Goal: Transaction & Acquisition: Purchase product/service

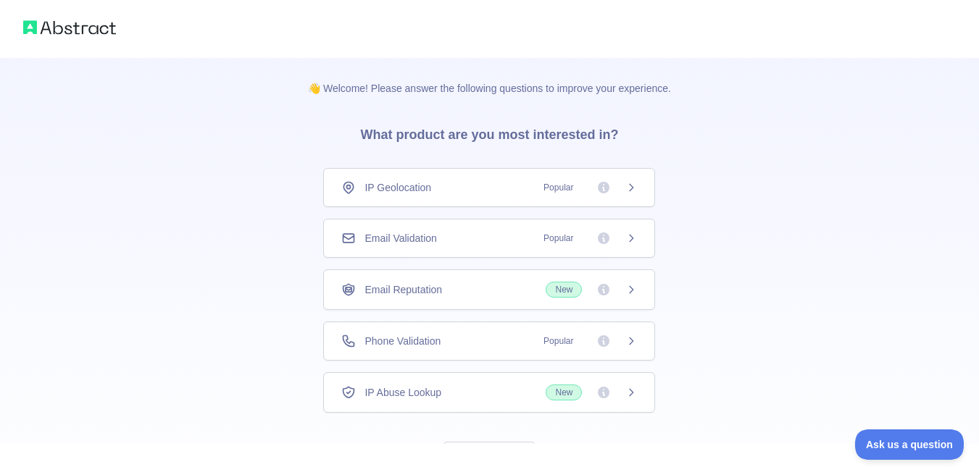
scroll to position [65, 0]
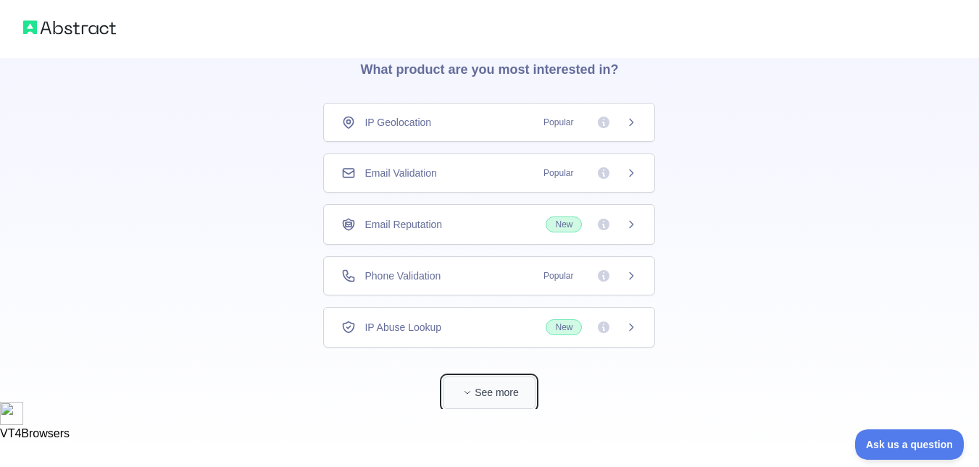
click at [482, 388] on button "See more" at bounding box center [489, 393] width 93 height 33
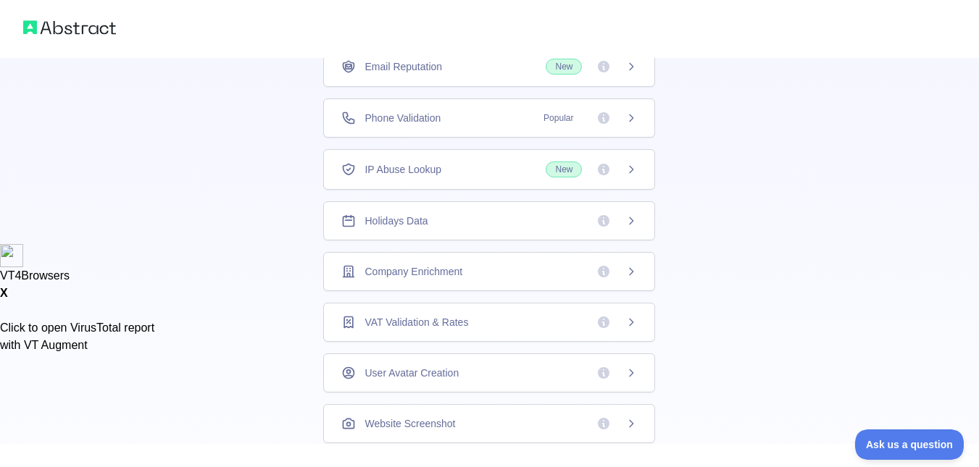
scroll to position [0, 0]
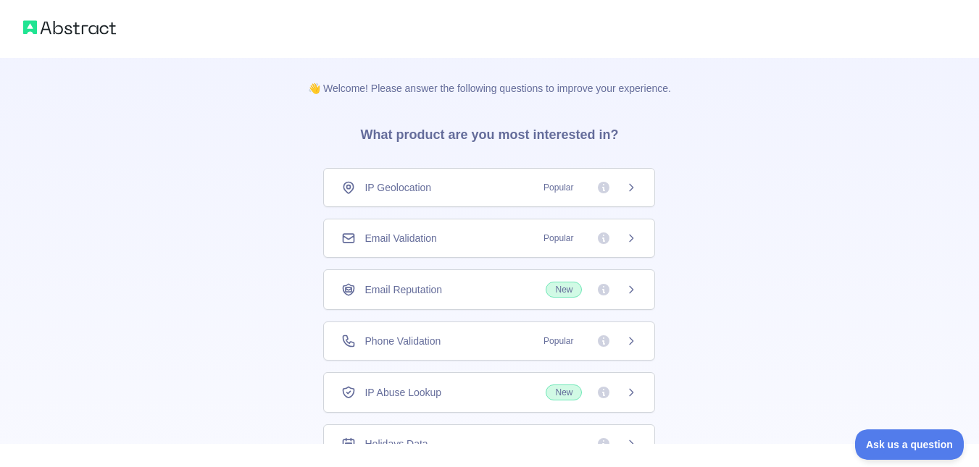
click at [491, 242] on div "Email Validation Popular" at bounding box center [489, 238] width 296 height 14
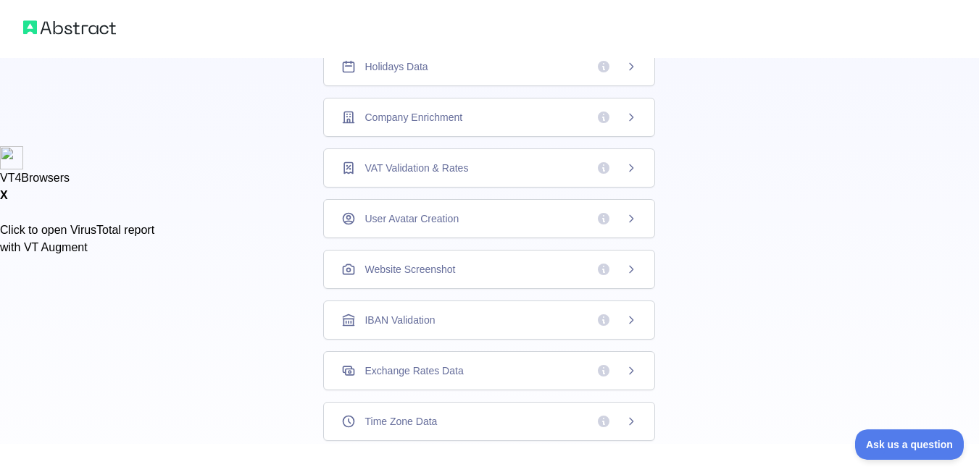
scroll to position [454, 0]
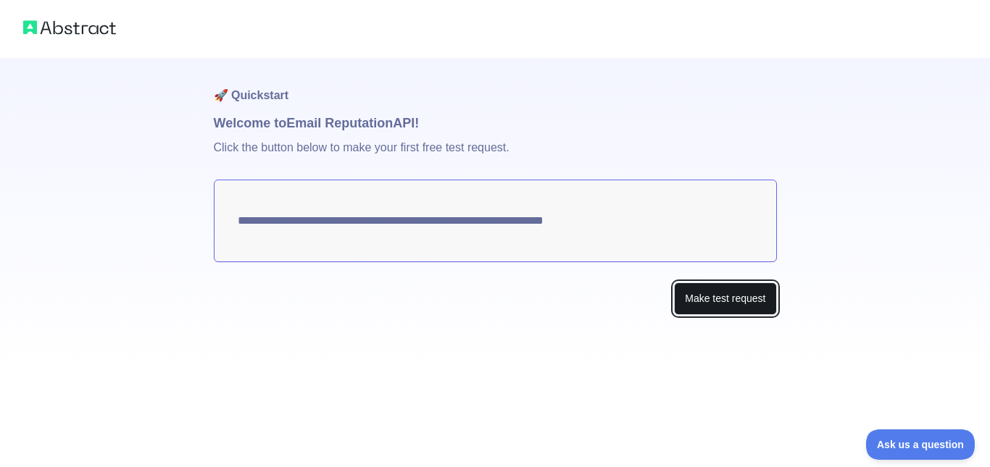
click at [746, 293] on button "Make test request" at bounding box center [725, 299] width 102 height 33
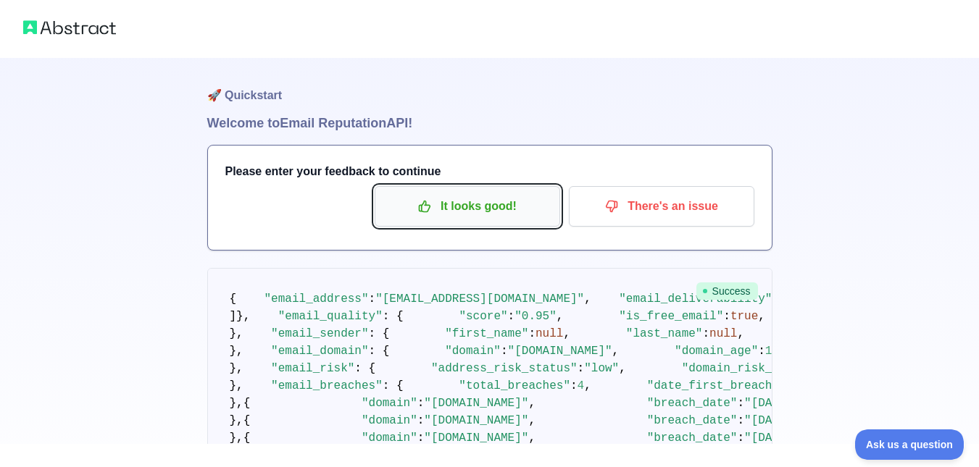
click at [519, 209] on p "It looks good!" at bounding box center [468, 206] width 164 height 25
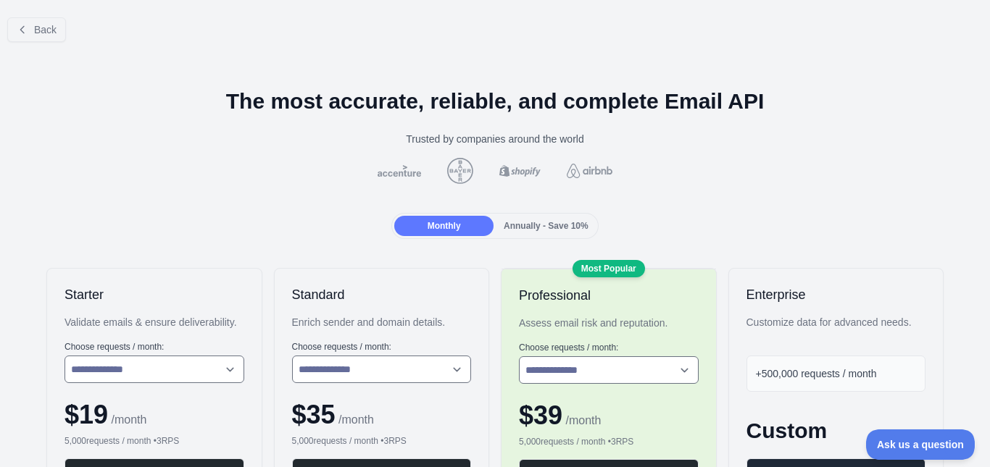
click at [560, 229] on span "Annually - Save 10%" at bounding box center [546, 226] width 85 height 10
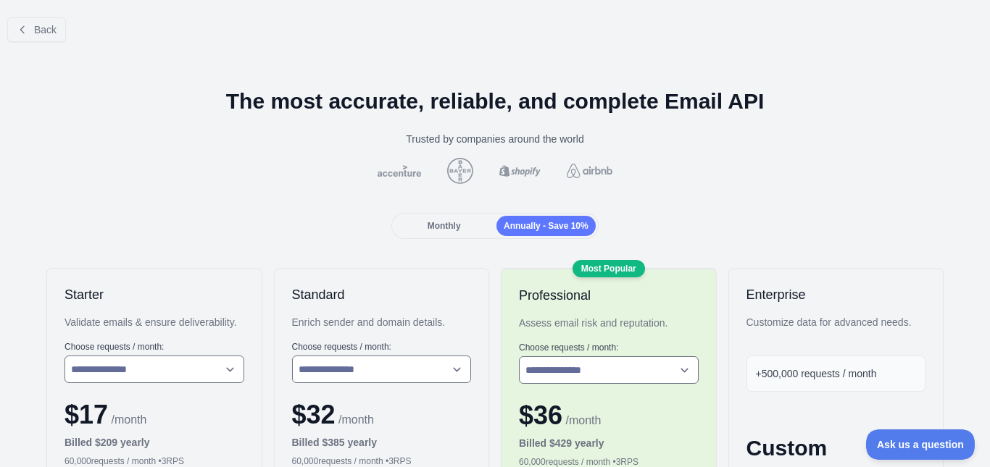
click at [754, 220] on div "Monthly Annually - Save 10%" at bounding box center [495, 226] width 967 height 26
click at [441, 222] on span "Monthly" at bounding box center [444, 226] width 33 height 10
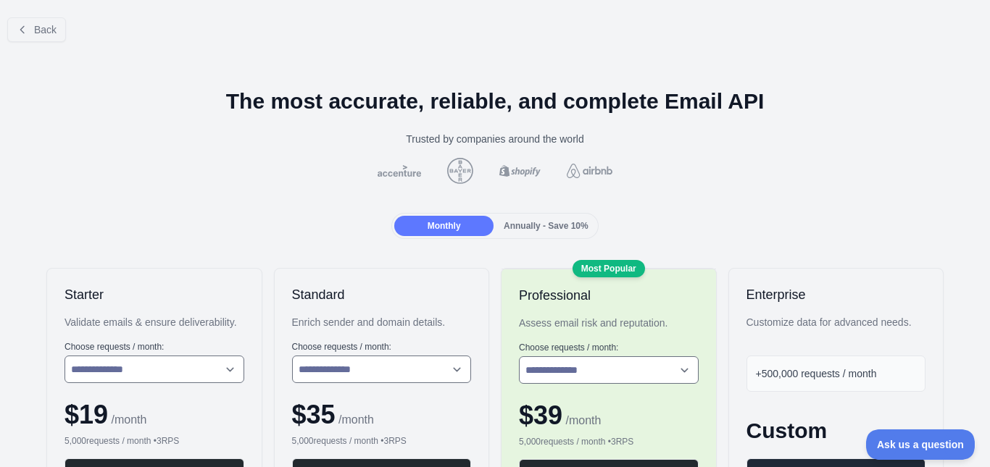
click at [568, 228] on span "Annually - Save 10%" at bounding box center [546, 226] width 85 height 10
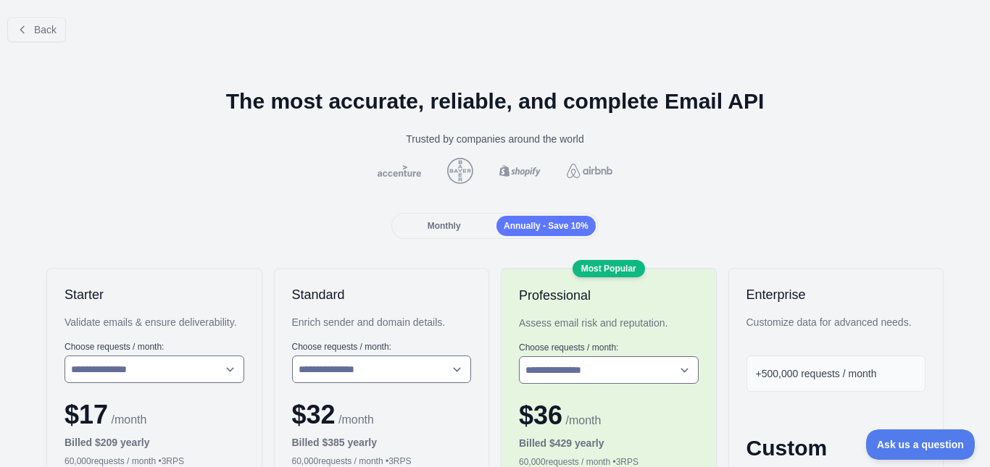
click at [430, 223] on span "Monthly" at bounding box center [444, 226] width 33 height 10
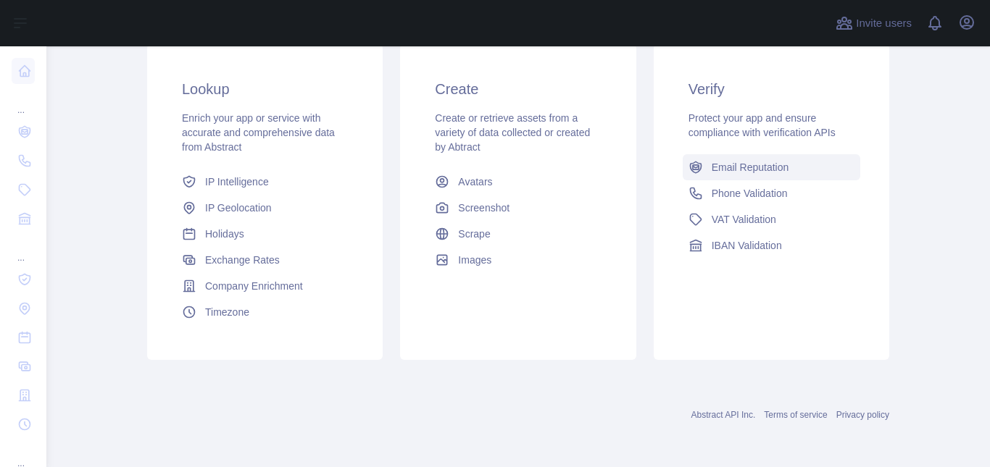
click at [731, 170] on span "Email Reputation" at bounding box center [751, 167] width 78 height 14
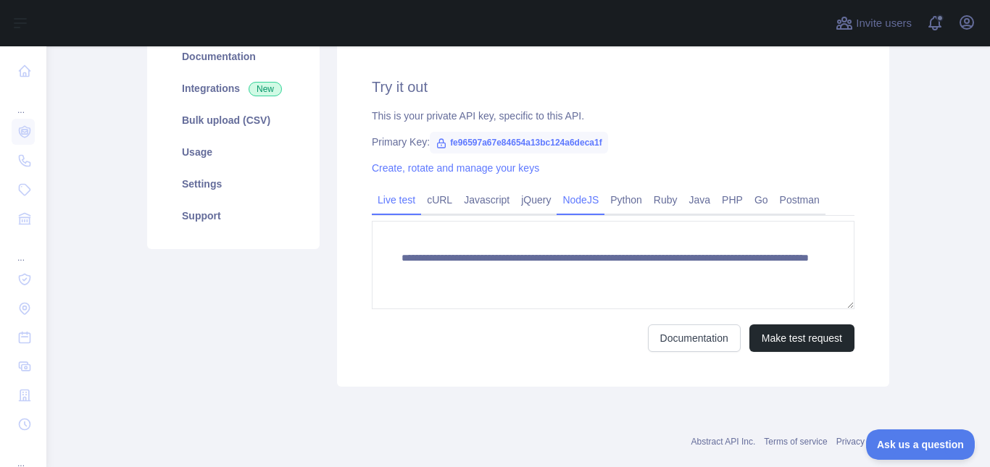
scroll to position [217, 0]
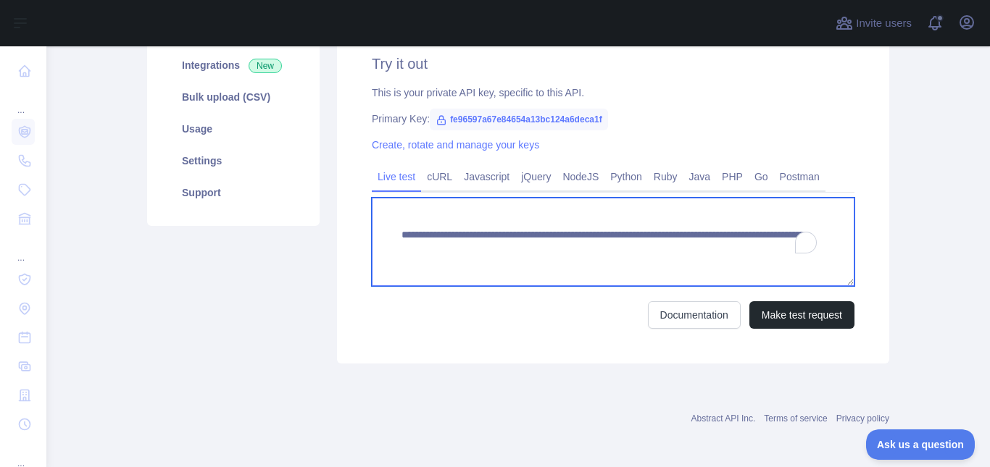
drag, startPoint x: 645, startPoint y: 246, endPoint x: 759, endPoint y: 249, distance: 113.8
click at [759, 249] on textarea "**********" at bounding box center [613, 242] width 483 height 88
paste textarea "**********"
type textarea "**********"
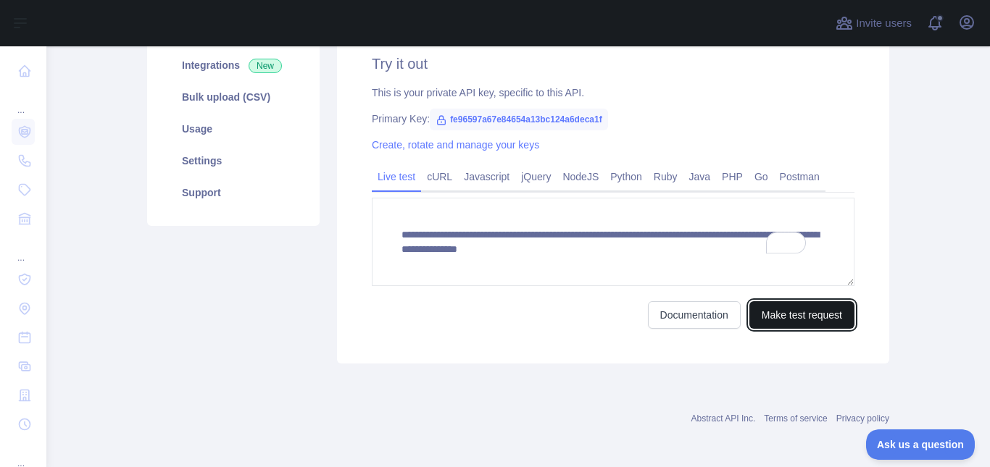
click at [819, 319] on button "Make test request" at bounding box center [801, 315] width 105 height 28
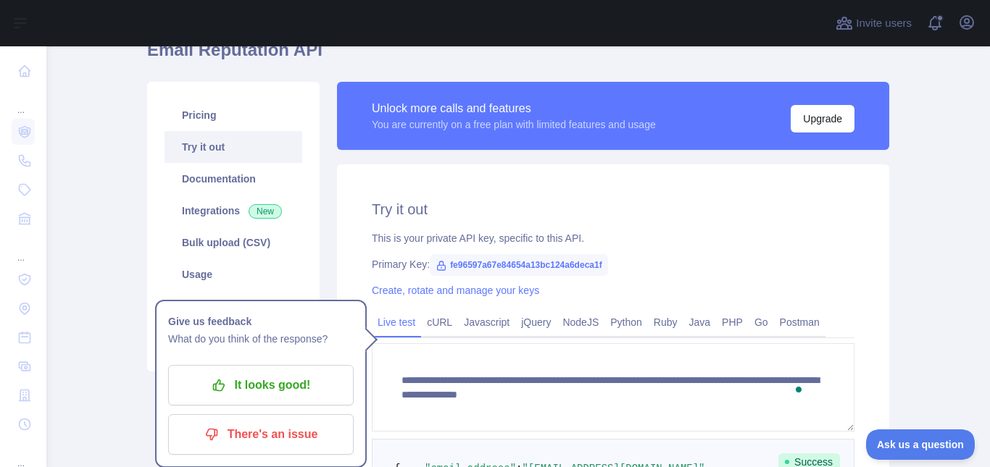
scroll to position [72, 0]
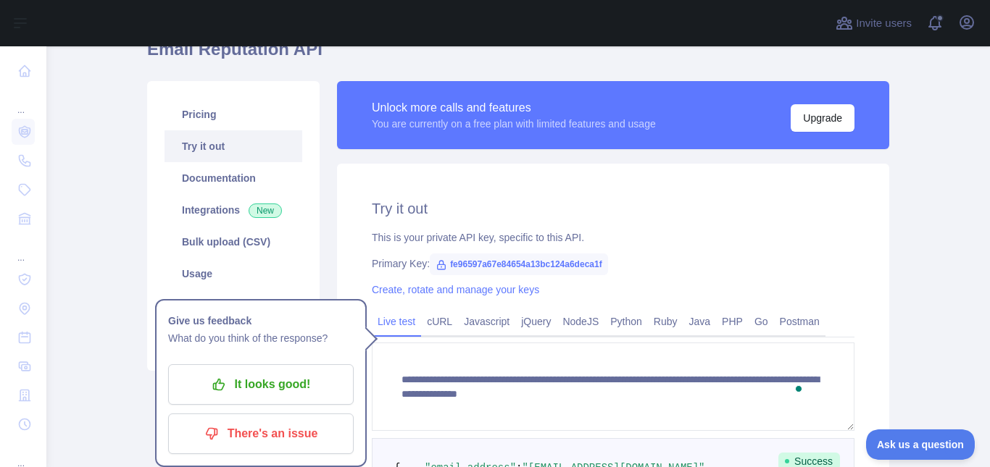
click at [852, 112] on div "Unlock more calls and features You are currently on a free plan with limited fe…" at bounding box center [613, 115] width 552 height 68
click at [836, 120] on button "Upgrade" at bounding box center [823, 118] width 64 height 28
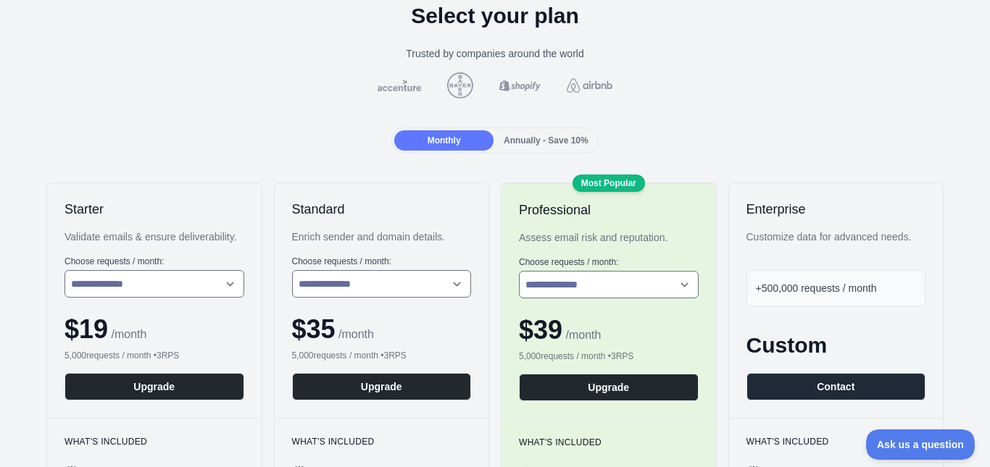
scroll to position [72, 0]
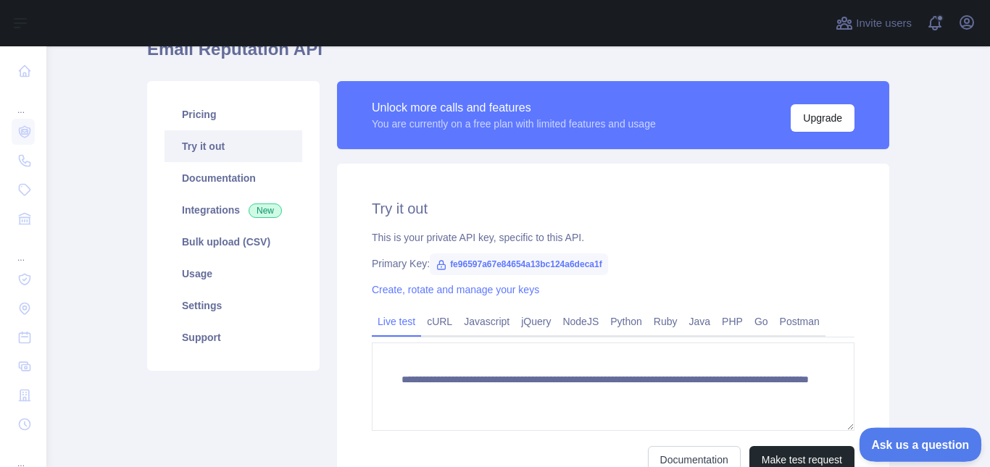
click at [910, 449] on button "Ask us a question" at bounding box center [913, 443] width 109 height 30
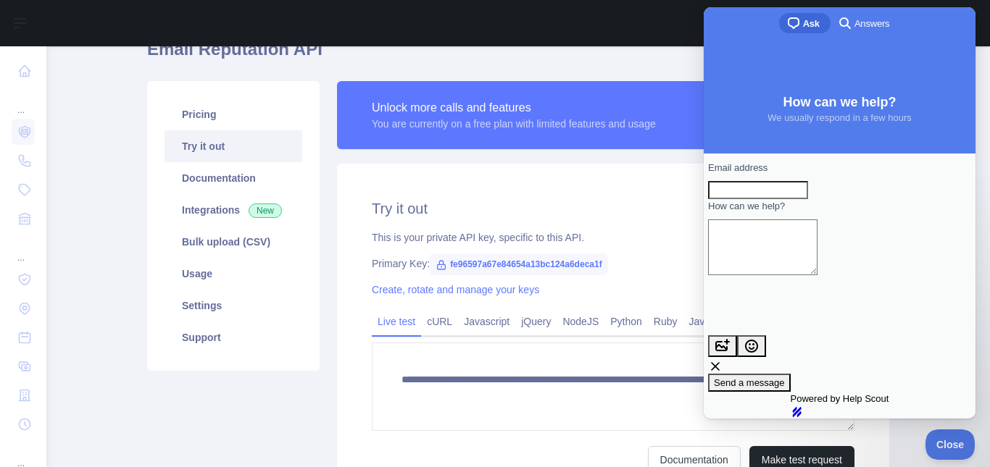
click at [789, 200] on input "Email address" at bounding box center [758, 190] width 100 height 19
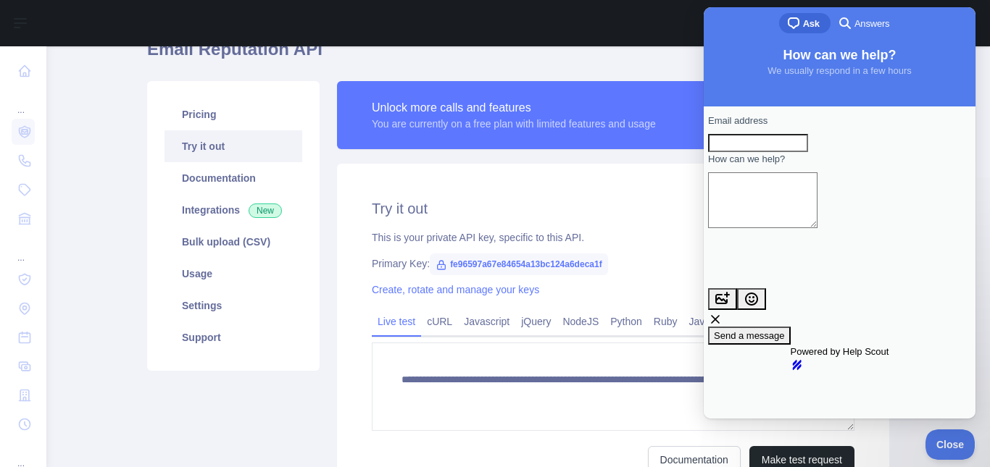
click at [660, 204] on h2 "Try it out" at bounding box center [613, 209] width 483 height 20
click at [660, 205] on h2 "Try it out" at bounding box center [613, 209] width 483 height 20
click at [660, 194] on div "**********" at bounding box center [613, 336] width 552 height 345
click at [933, 441] on span "Close" at bounding box center [946, 443] width 49 height 10
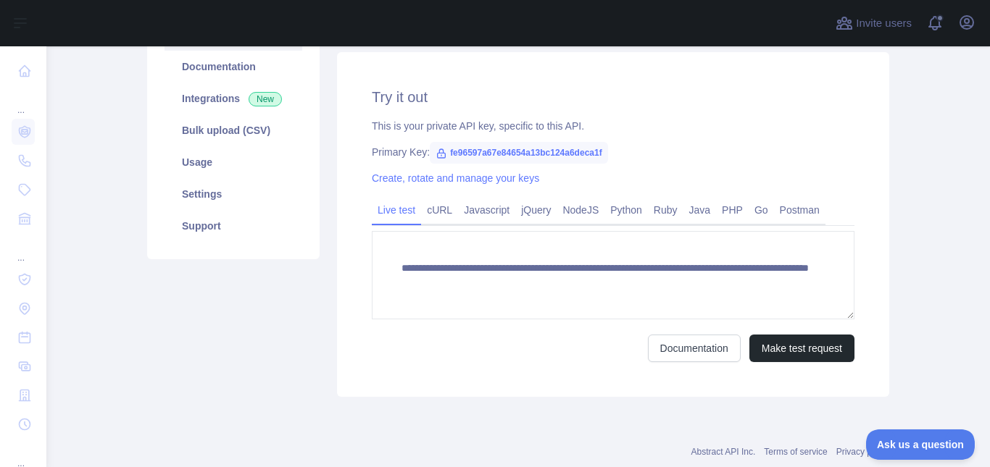
scroll to position [149, 0]
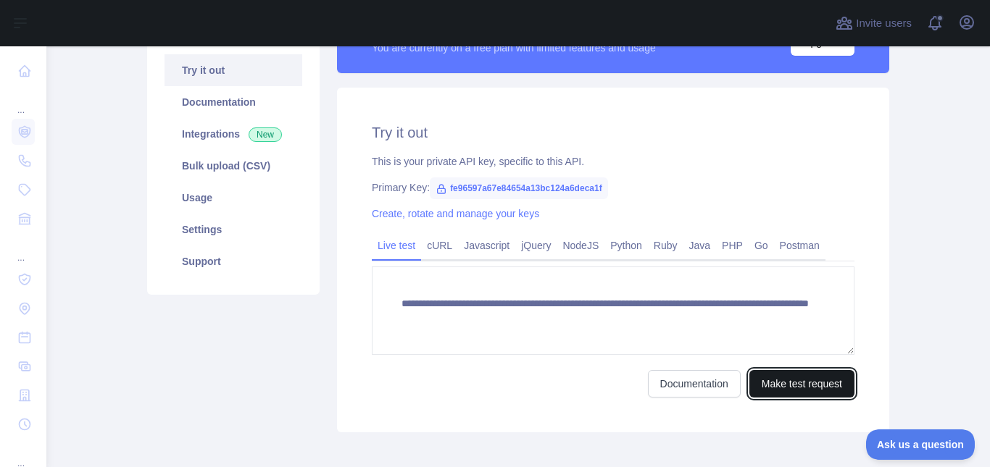
click at [798, 376] on button "Make test request" at bounding box center [801, 384] width 105 height 28
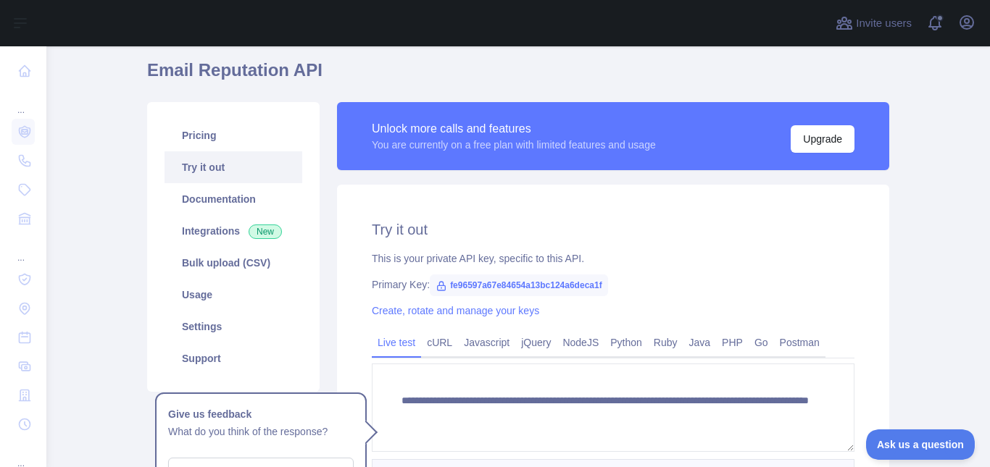
scroll to position [145, 0]
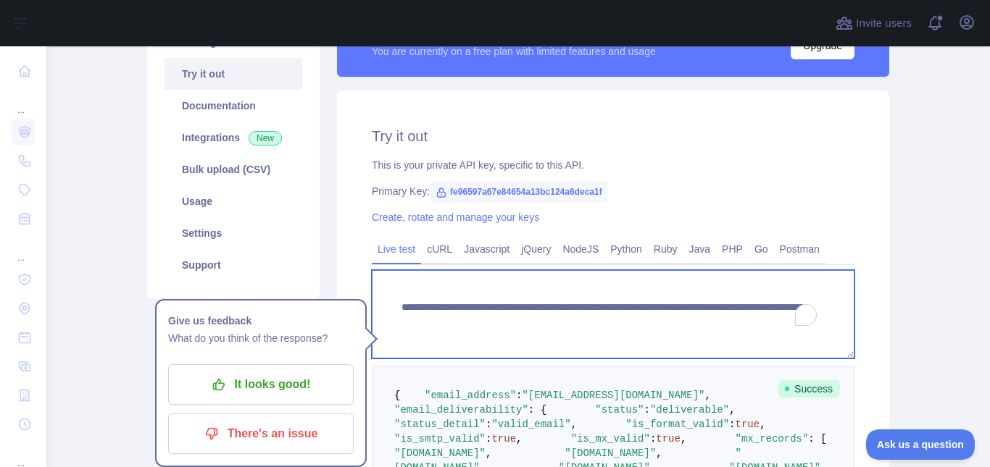
drag, startPoint x: 701, startPoint y: 323, endPoint x: 644, endPoint y: 323, distance: 57.3
click at [644, 323] on textarea "**********" at bounding box center [613, 314] width 483 height 88
paste textarea "**********"
type textarea "**********"
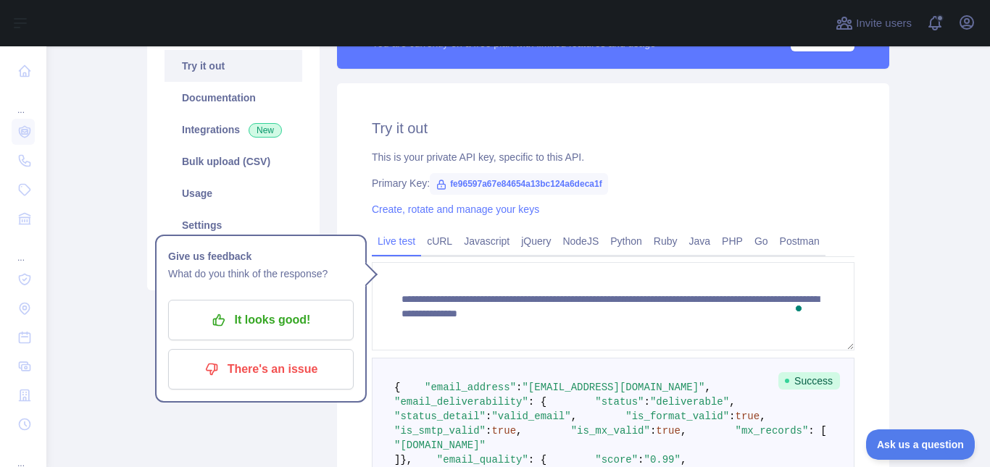
scroll to position [67, 0]
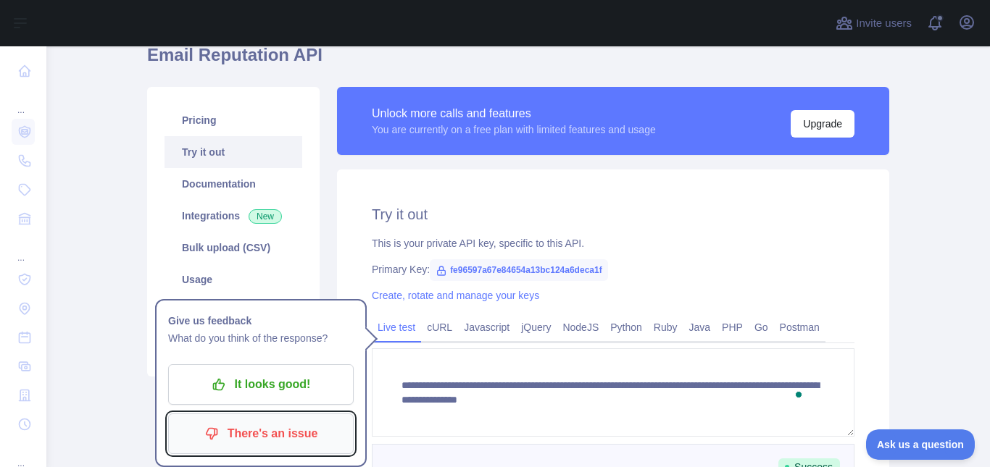
click at [303, 428] on p "There's an issue" at bounding box center [261, 434] width 164 height 25
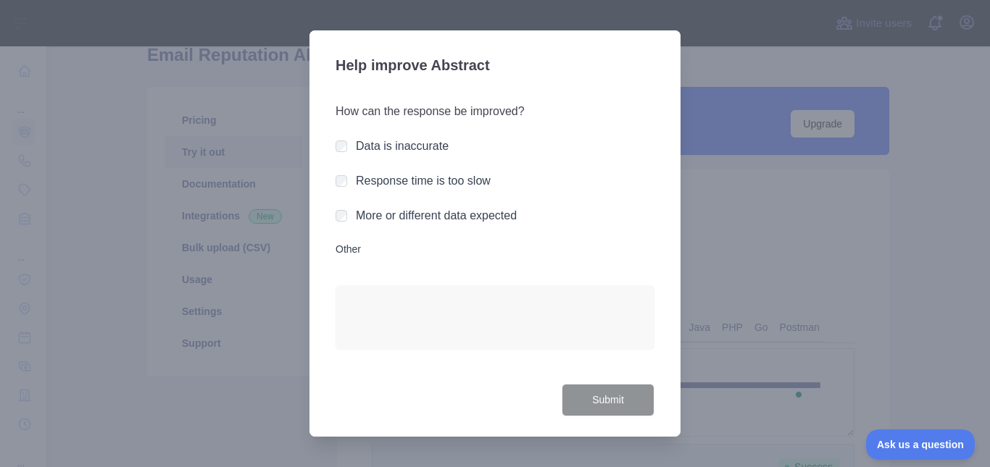
click at [347, 151] on div "Data is inaccurate" at bounding box center [495, 146] width 319 height 17
click at [323, 141] on div "Help improve Abstract How can the response be improved? Data is inaccurate Resp…" at bounding box center [494, 233] width 371 height 407
click at [586, 396] on button "Submit" at bounding box center [608, 400] width 93 height 33
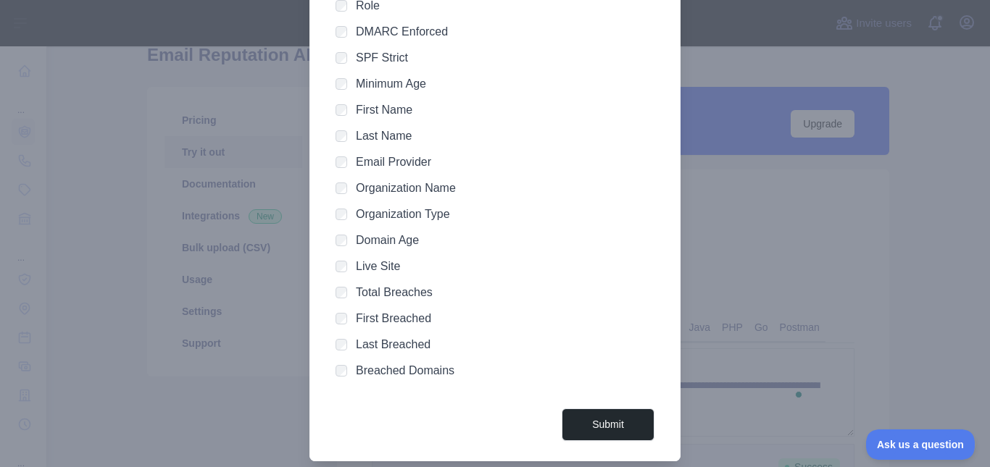
scroll to position [452, 0]
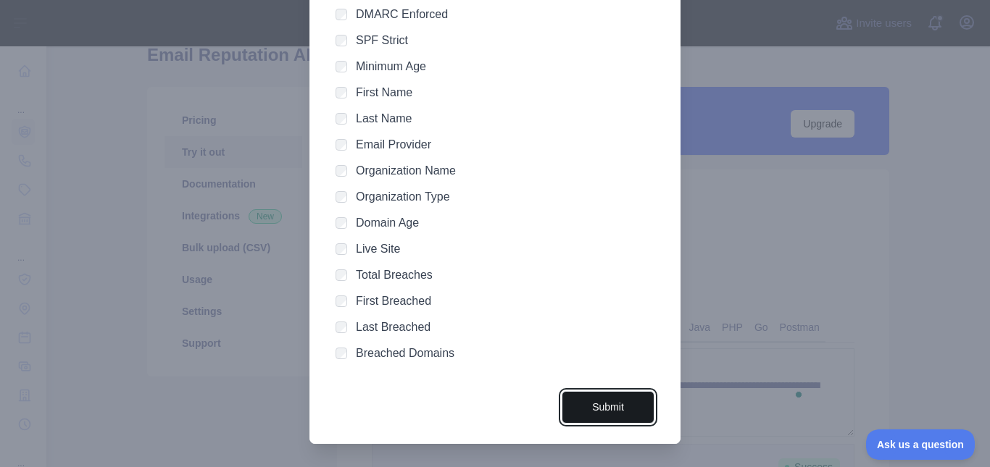
click at [571, 392] on button "Submit" at bounding box center [608, 407] width 93 height 33
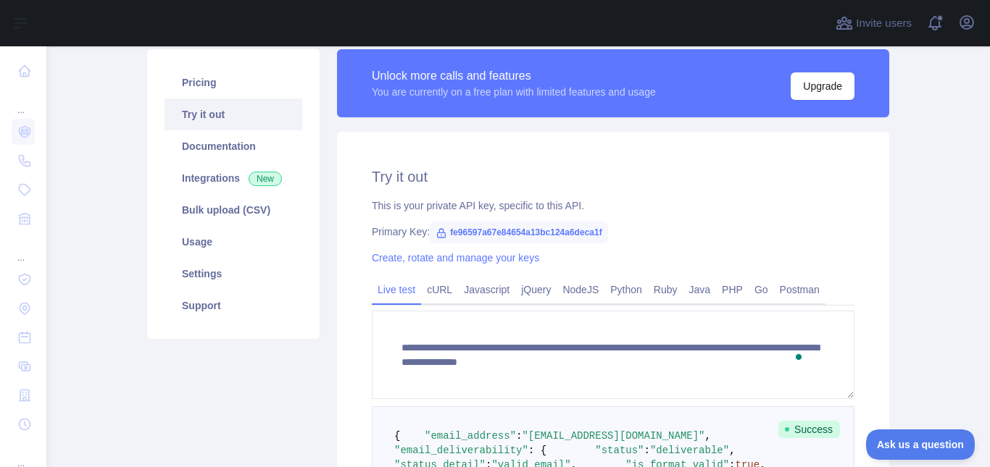
scroll to position [67, 0]
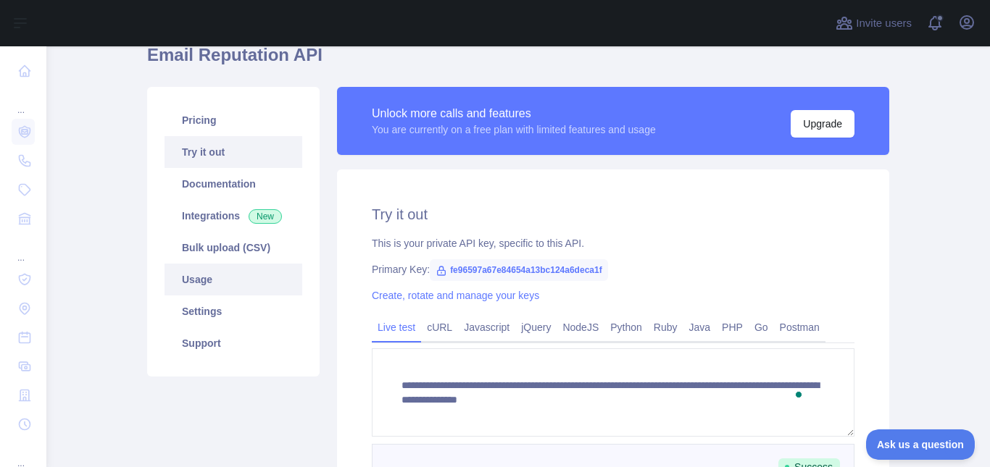
drag, startPoint x: 219, startPoint y: 292, endPoint x: 265, endPoint y: 269, distance: 51.9
click at [219, 292] on link "Usage" at bounding box center [234, 280] width 138 height 32
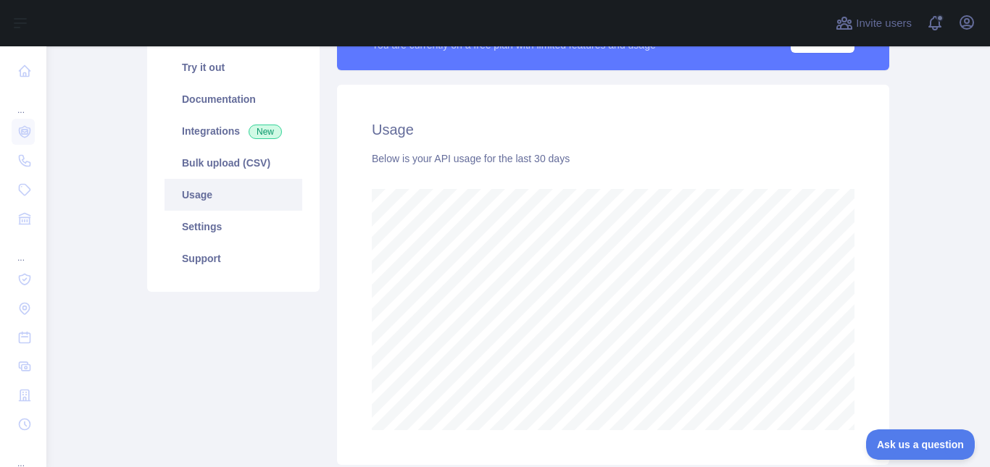
scroll to position [112, 0]
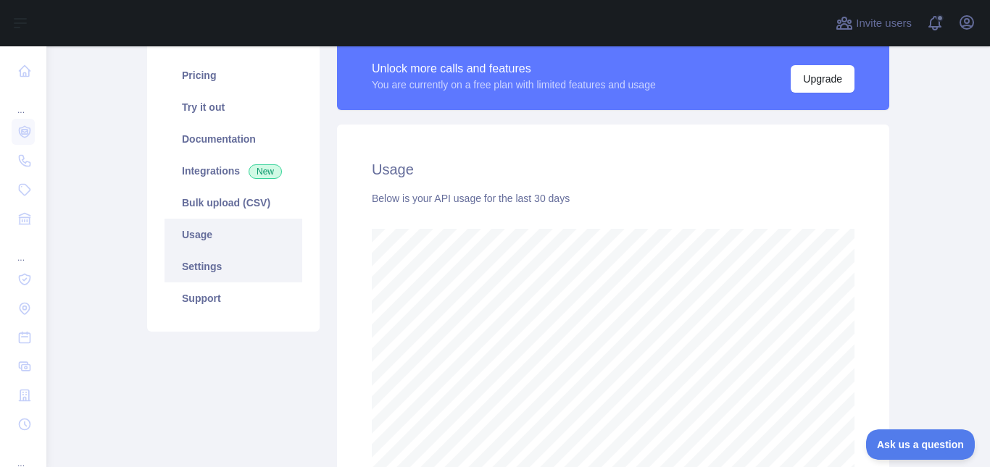
click at [204, 273] on link "Settings" at bounding box center [234, 267] width 138 height 32
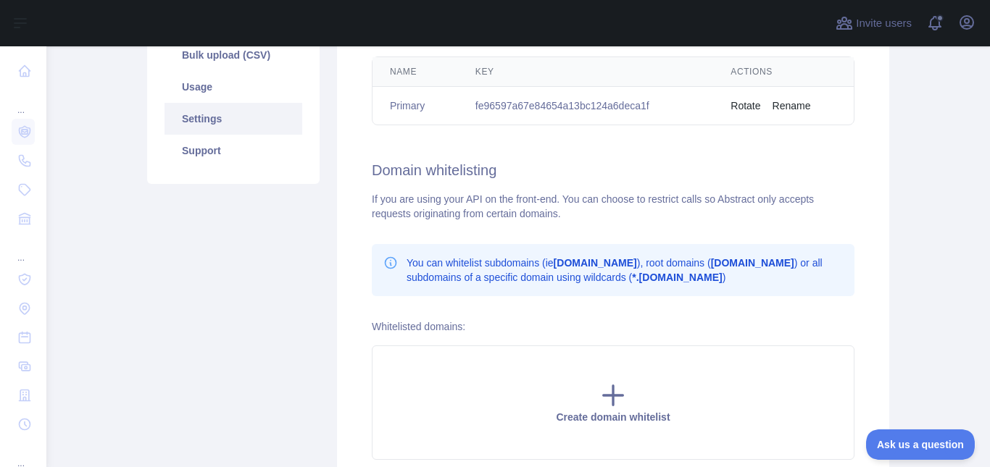
scroll to position [177, 0]
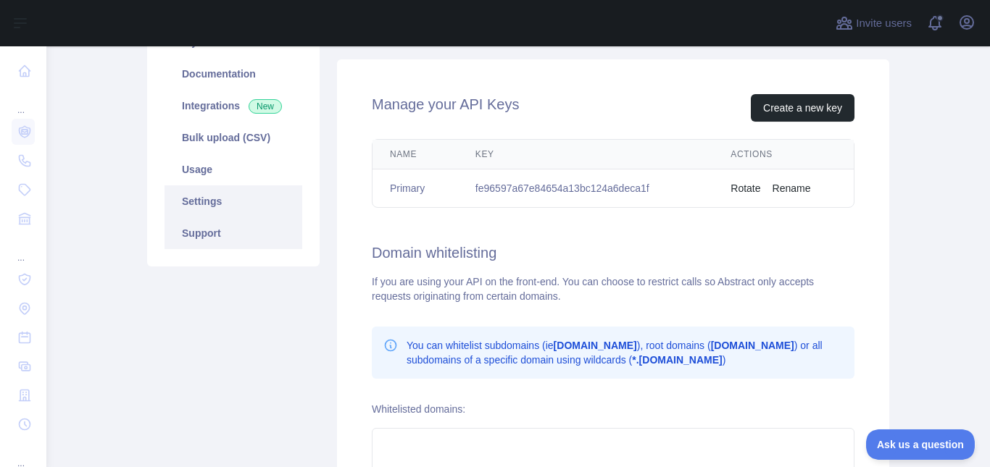
click at [249, 236] on link "Support" at bounding box center [234, 233] width 138 height 32
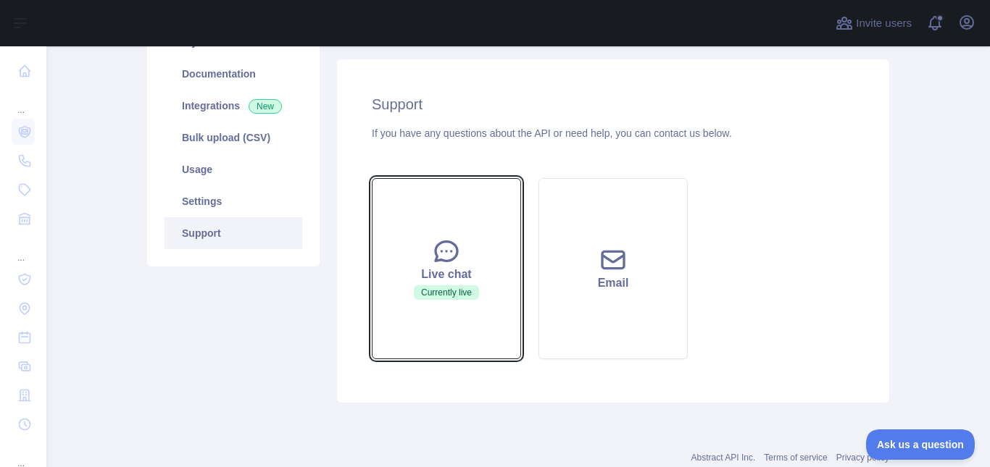
click at [428, 220] on button "Live chat Currently live" at bounding box center [446, 268] width 149 height 181
click at [432, 258] on icon at bounding box center [446, 251] width 29 height 29
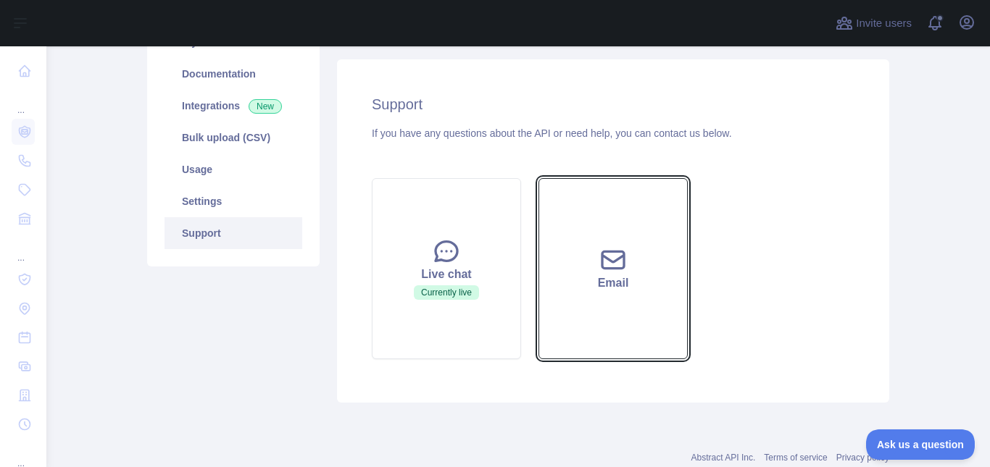
click at [572, 221] on button "Email" at bounding box center [612, 268] width 149 height 181
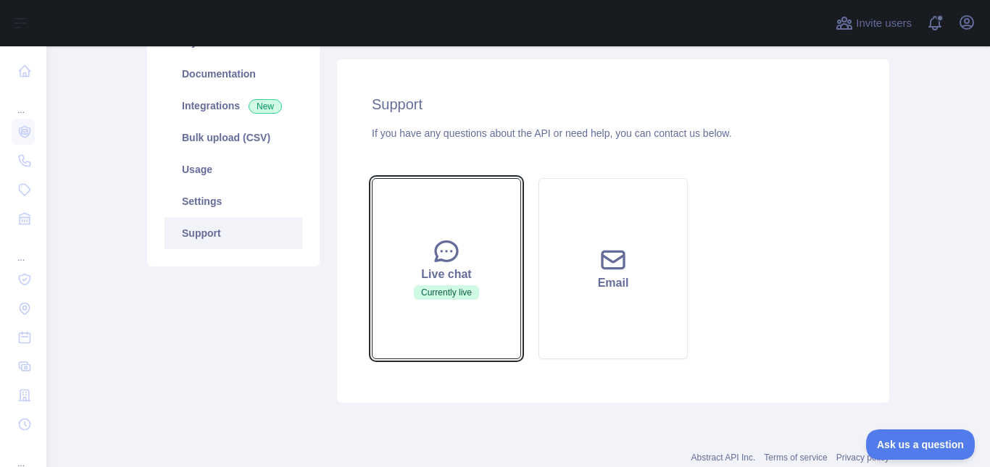
click at [494, 224] on button "Live chat Currently live" at bounding box center [446, 268] width 149 height 181
click at [443, 274] on div "Live chat" at bounding box center [446, 274] width 113 height 17
click at [443, 275] on div "Live chat" at bounding box center [446, 274] width 113 height 17
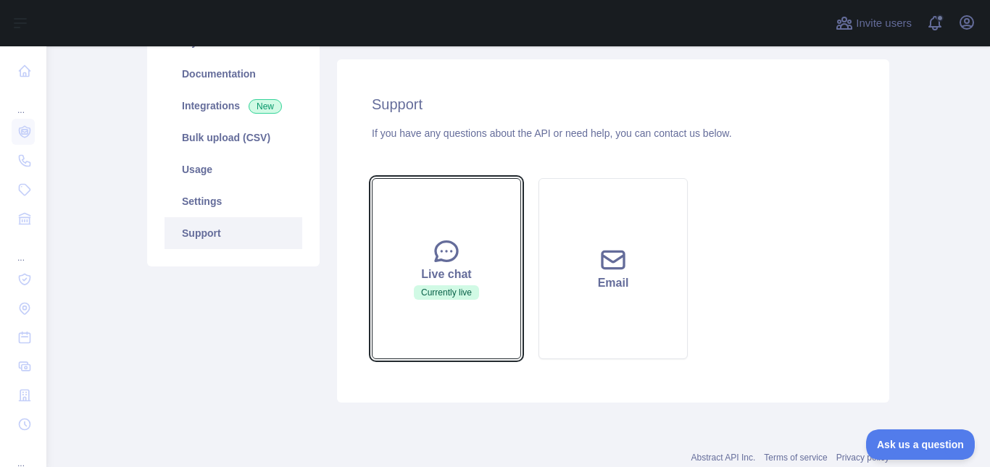
click at [443, 275] on div "Live chat" at bounding box center [446, 274] width 113 height 17
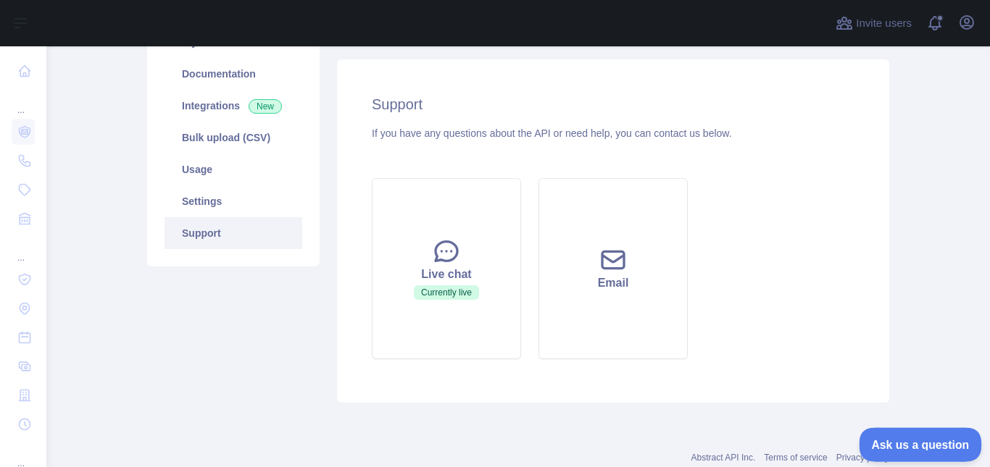
click at [881, 446] on span "Ask us a question" at bounding box center [913, 443] width 109 height 10
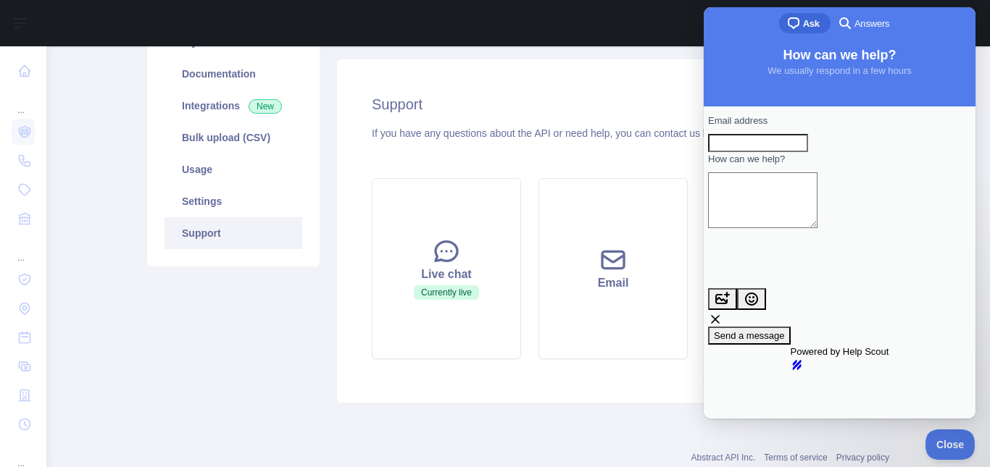
click at [885, 27] on span "Answers" at bounding box center [871, 24] width 35 height 14
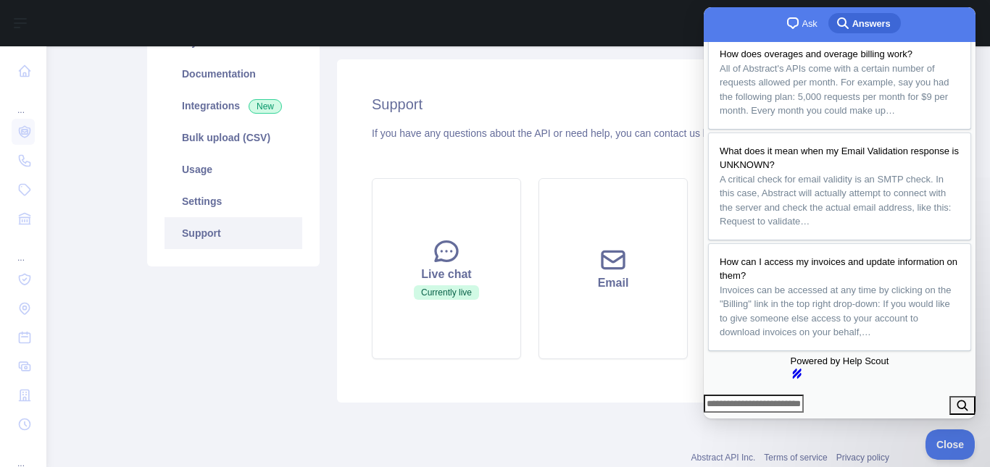
scroll to position [380, 0]
click at [248, 196] on link "Settings" at bounding box center [234, 202] width 138 height 32
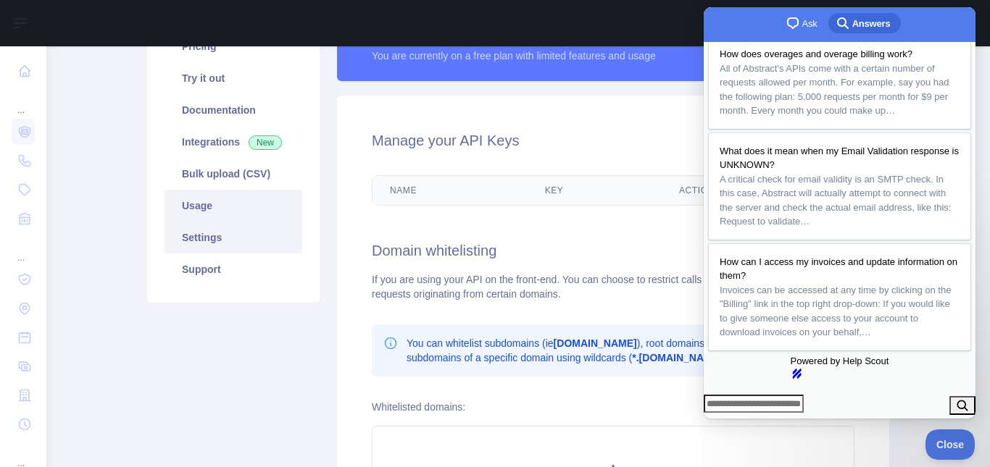
scroll to position [104, 0]
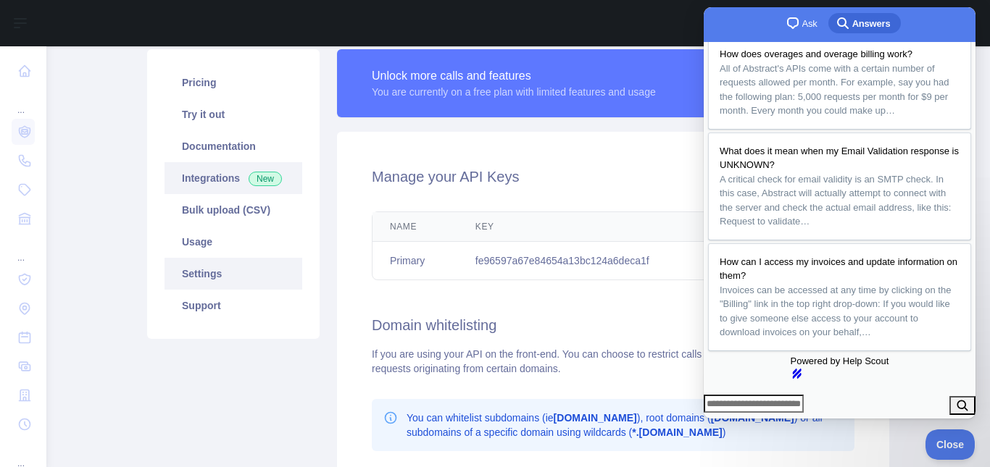
click at [257, 172] on span "New" at bounding box center [265, 179] width 33 height 14
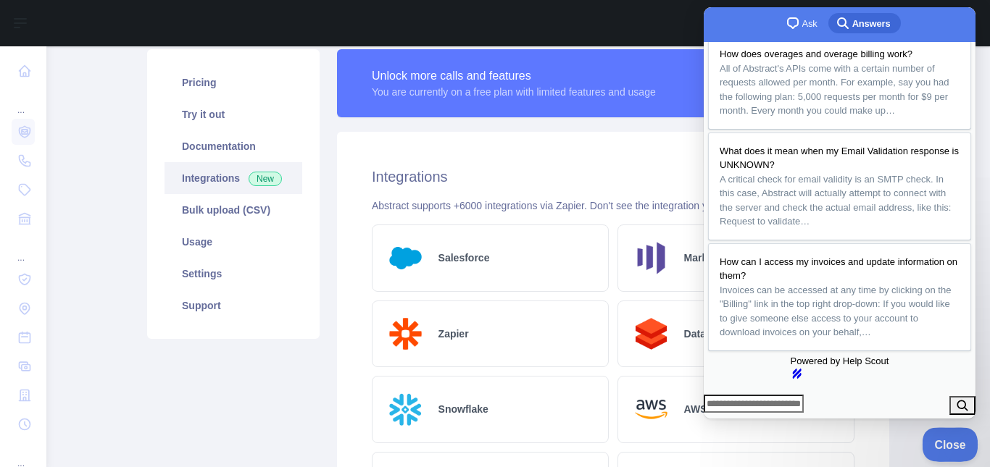
click at [956, 430] on button "Close" at bounding box center [946, 443] width 49 height 30
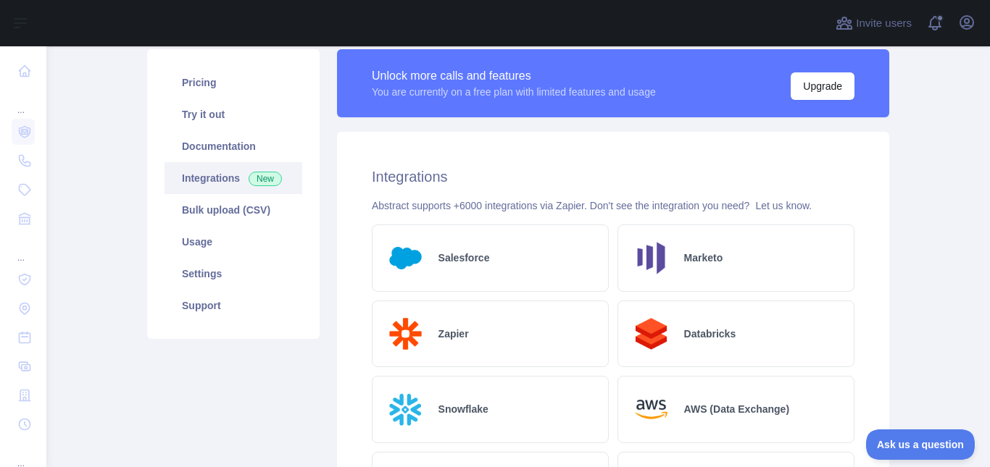
click at [935, 244] on main "Email Reputation API Pricing Try it out Documentation Integrations New Bulk upl…" at bounding box center [518, 256] width 944 height 421
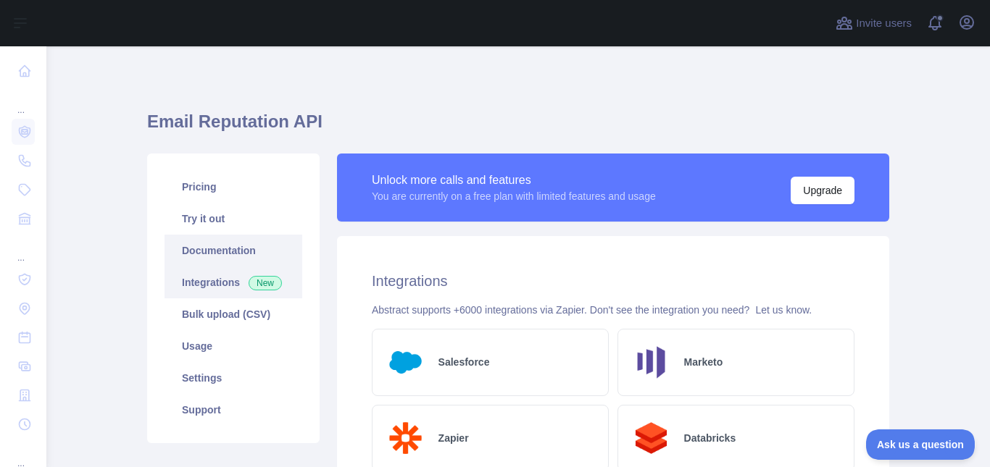
click at [234, 239] on link "Documentation" at bounding box center [234, 251] width 138 height 32
click at [207, 182] on link "Pricing" at bounding box center [234, 187] width 138 height 32
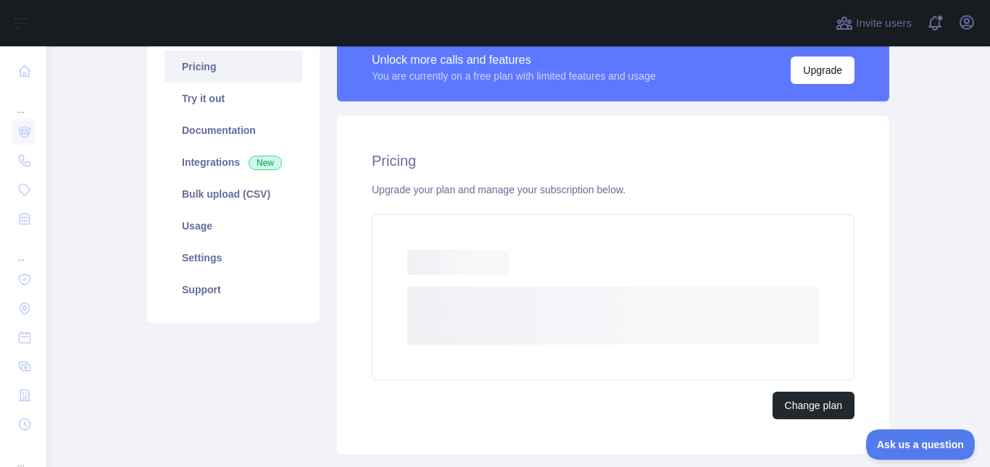
scroll to position [145, 0]
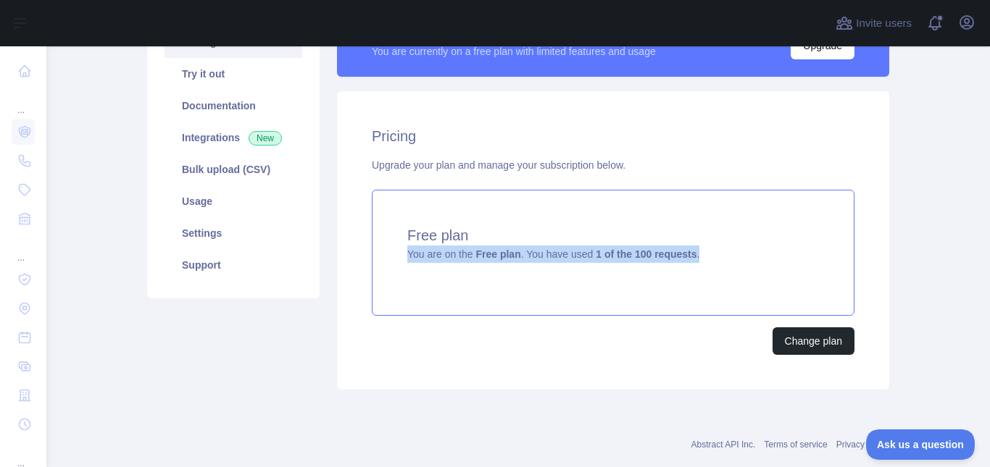
drag, startPoint x: 728, startPoint y: 247, endPoint x: 396, endPoint y: 253, distance: 332.0
click at [396, 253] on div "Free plan You are on the Free plan . You have used 1 of the 100 requests ." at bounding box center [613, 253] width 483 height 126
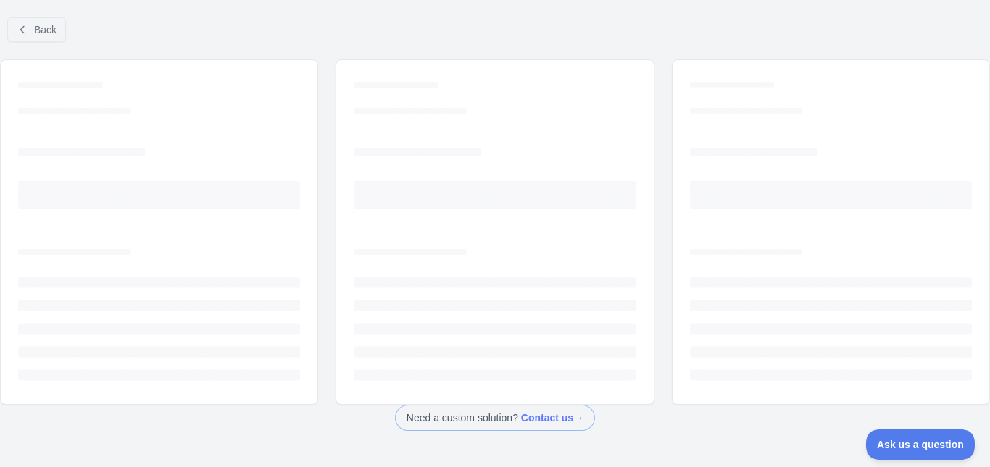
scroll to position [83, 0]
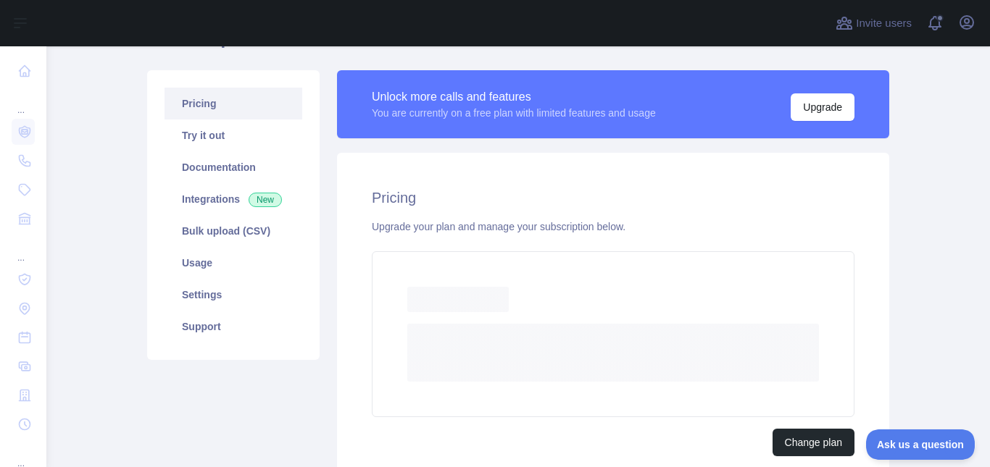
scroll to position [145, 0]
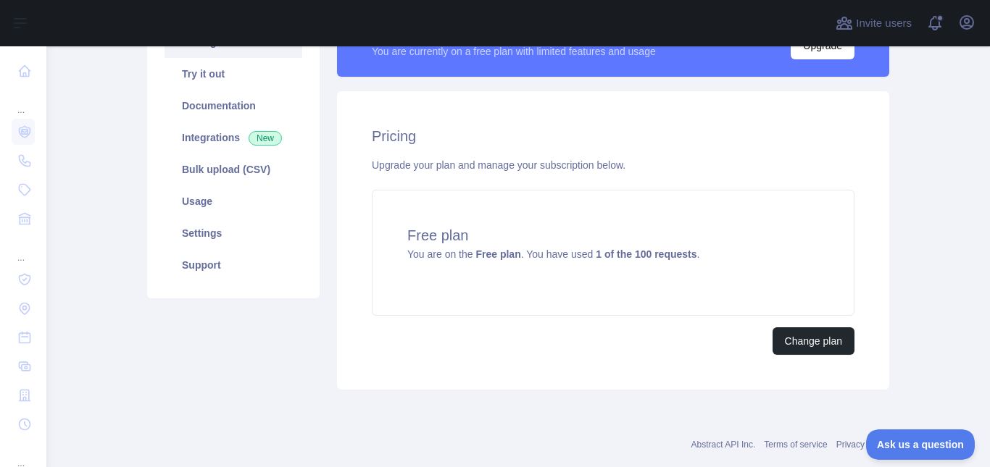
click at [762, 177] on div "Pricing Upgrade your plan and manage your subscription below. Free plan You are…" at bounding box center [613, 240] width 552 height 299
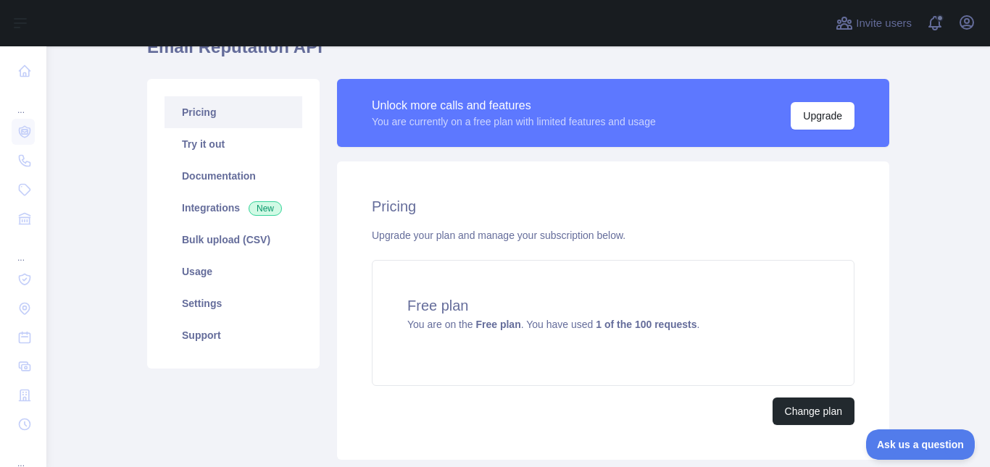
scroll to position [72, 0]
